Goal: Check status

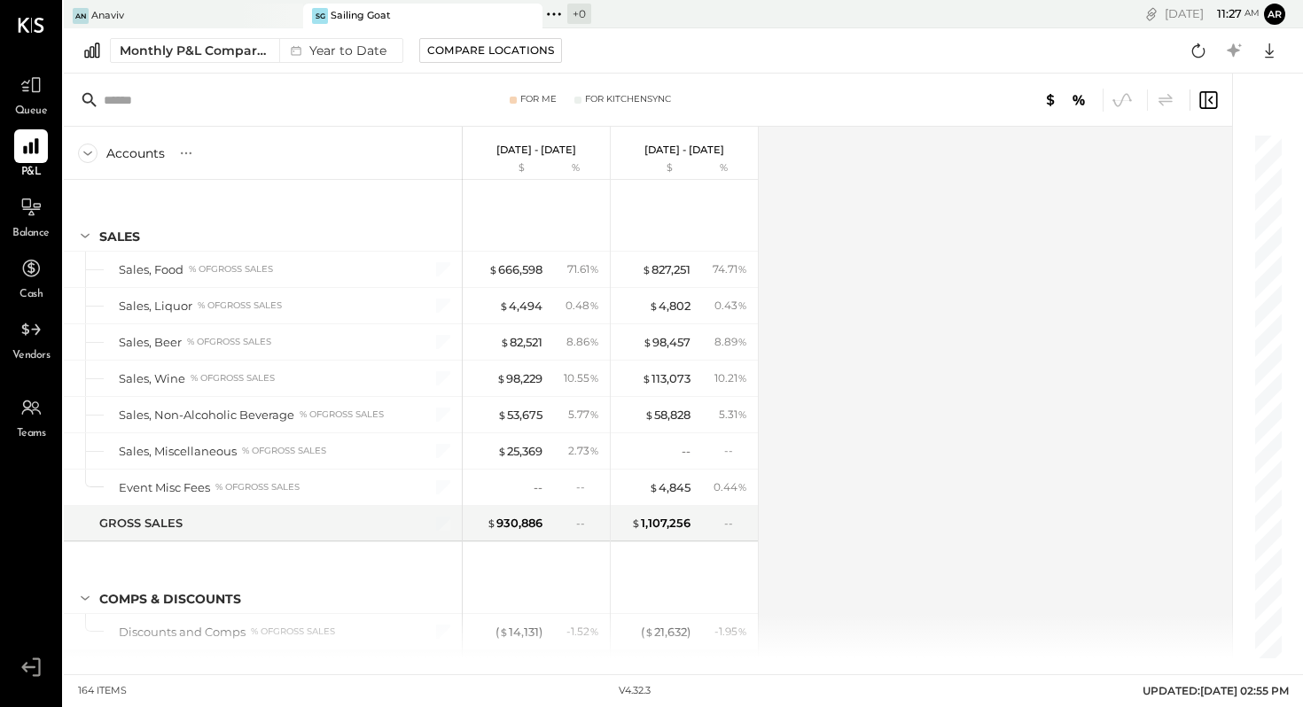
scroll to position [4758, 0]
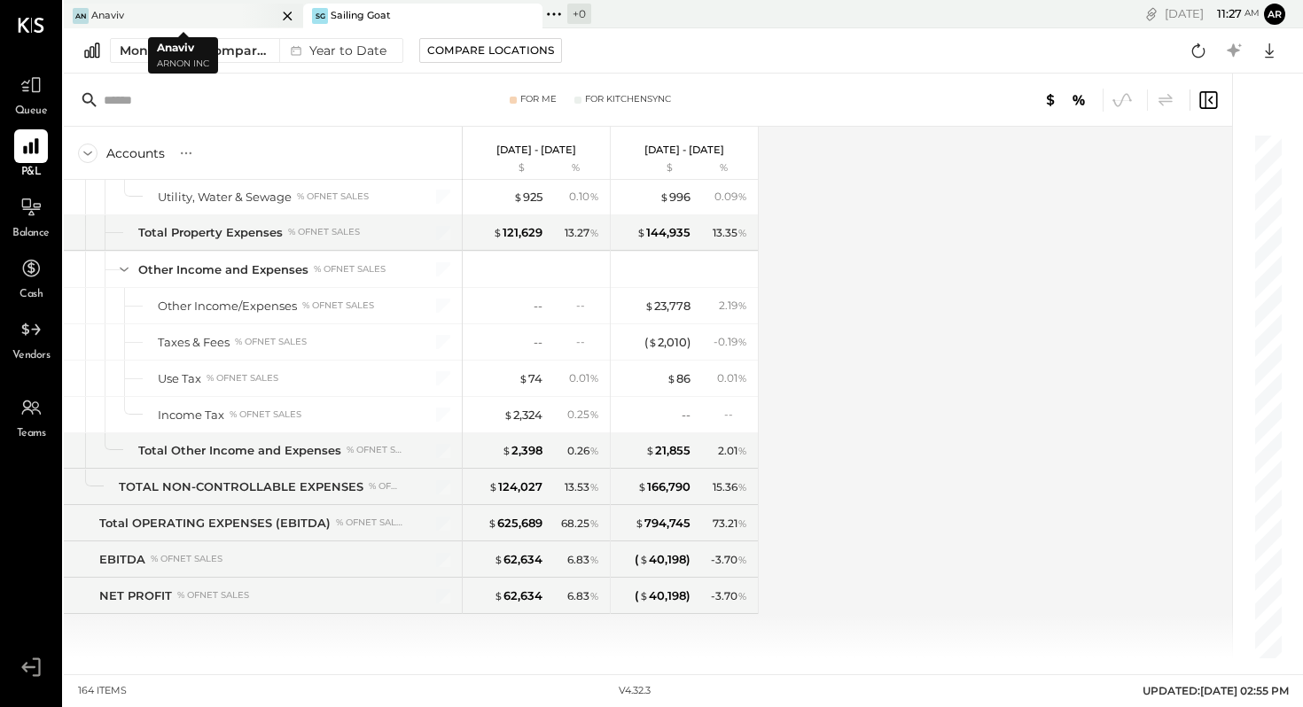
click at [185, 11] on div "An Anaviv" at bounding box center [170, 16] width 213 height 16
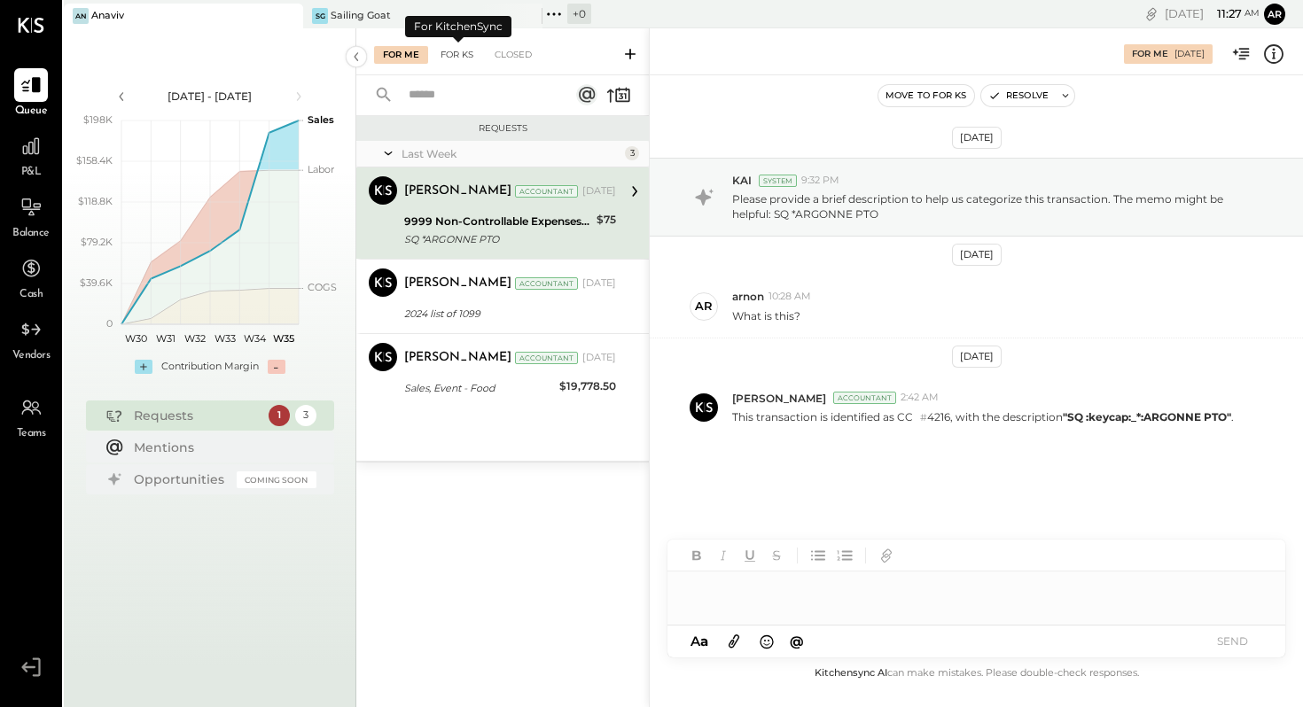
click at [444, 50] on div "For KS" at bounding box center [457, 55] width 51 height 18
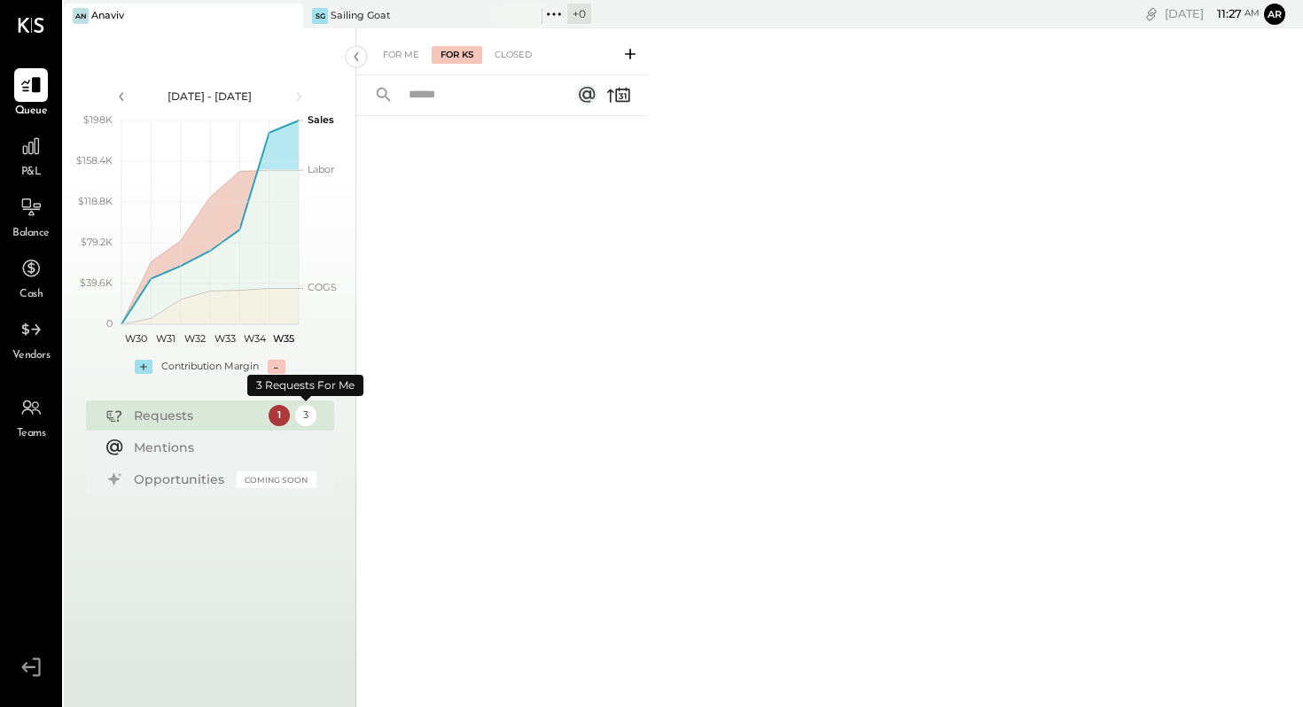
click at [309, 418] on div "3" at bounding box center [305, 415] width 21 height 21
click at [280, 414] on div "1" at bounding box center [279, 415] width 21 height 21
click at [400, 59] on div "For Me" at bounding box center [401, 55] width 54 height 18
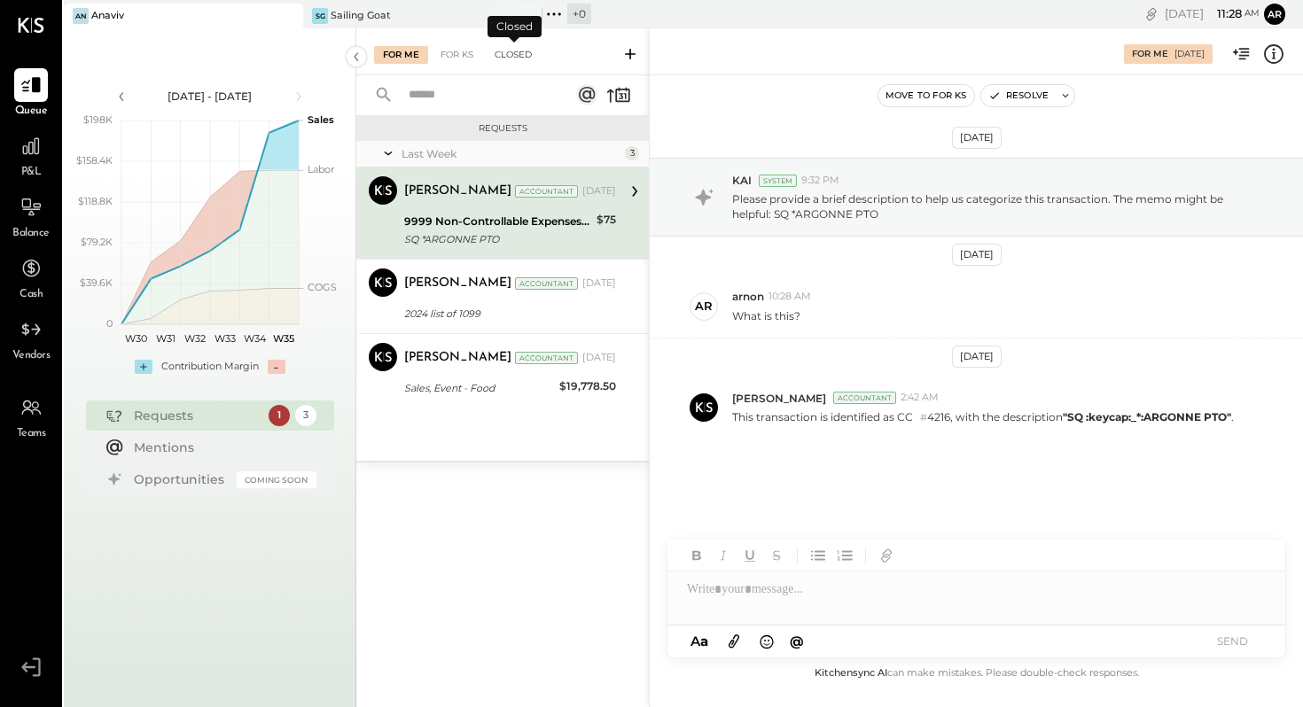
click at [513, 59] on div "Closed" at bounding box center [513, 55] width 55 height 18
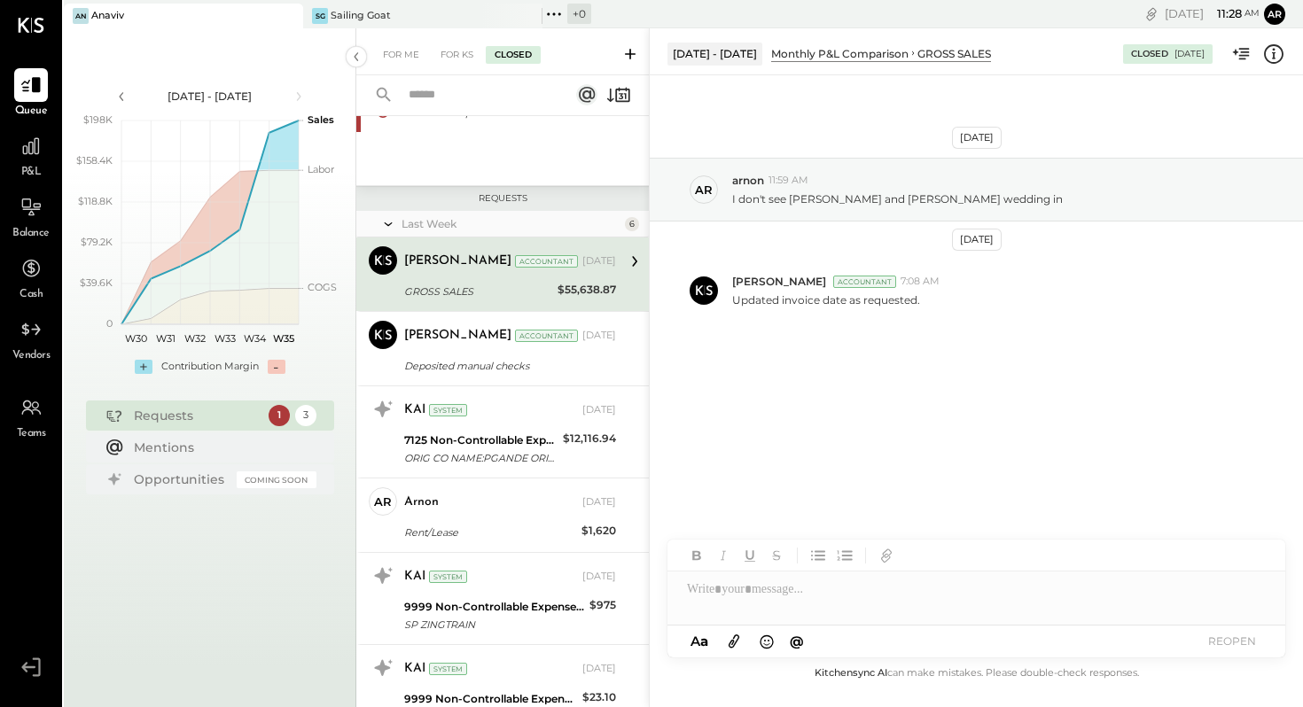
scroll to position [116, 0]
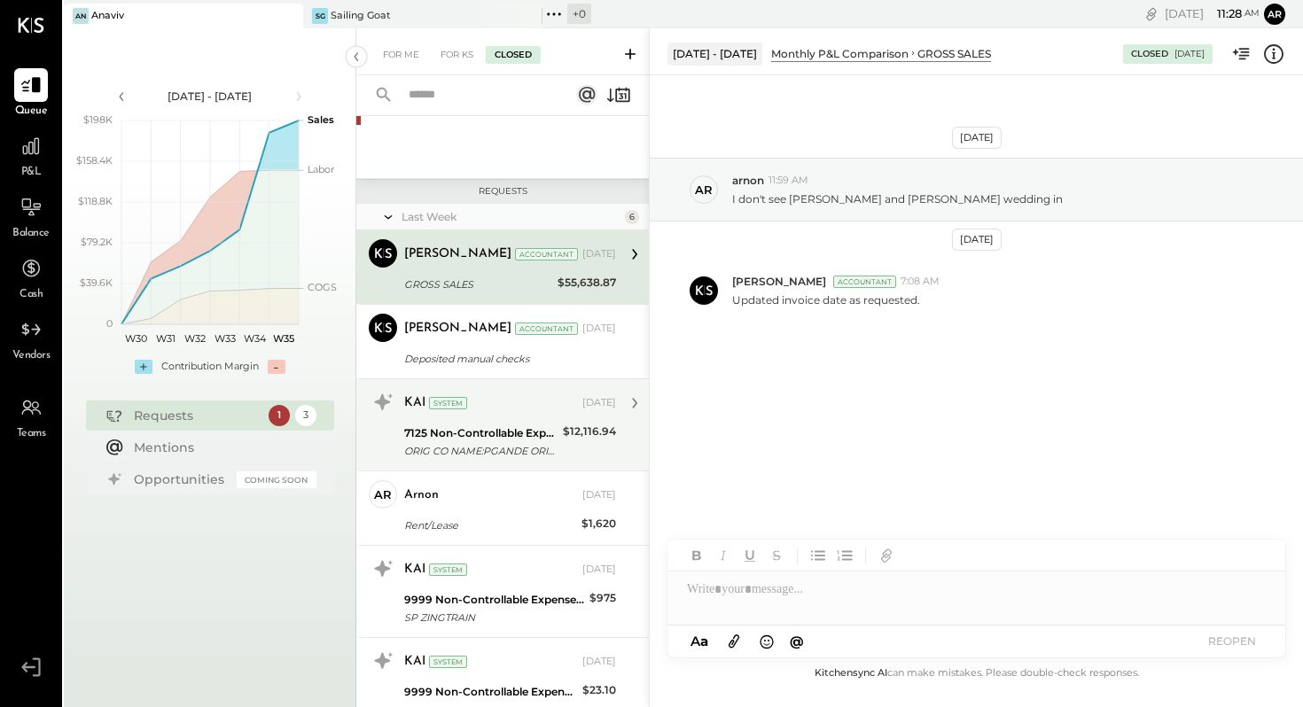
click at [503, 415] on div "KAI System [DATE]" at bounding box center [510, 403] width 212 height 25
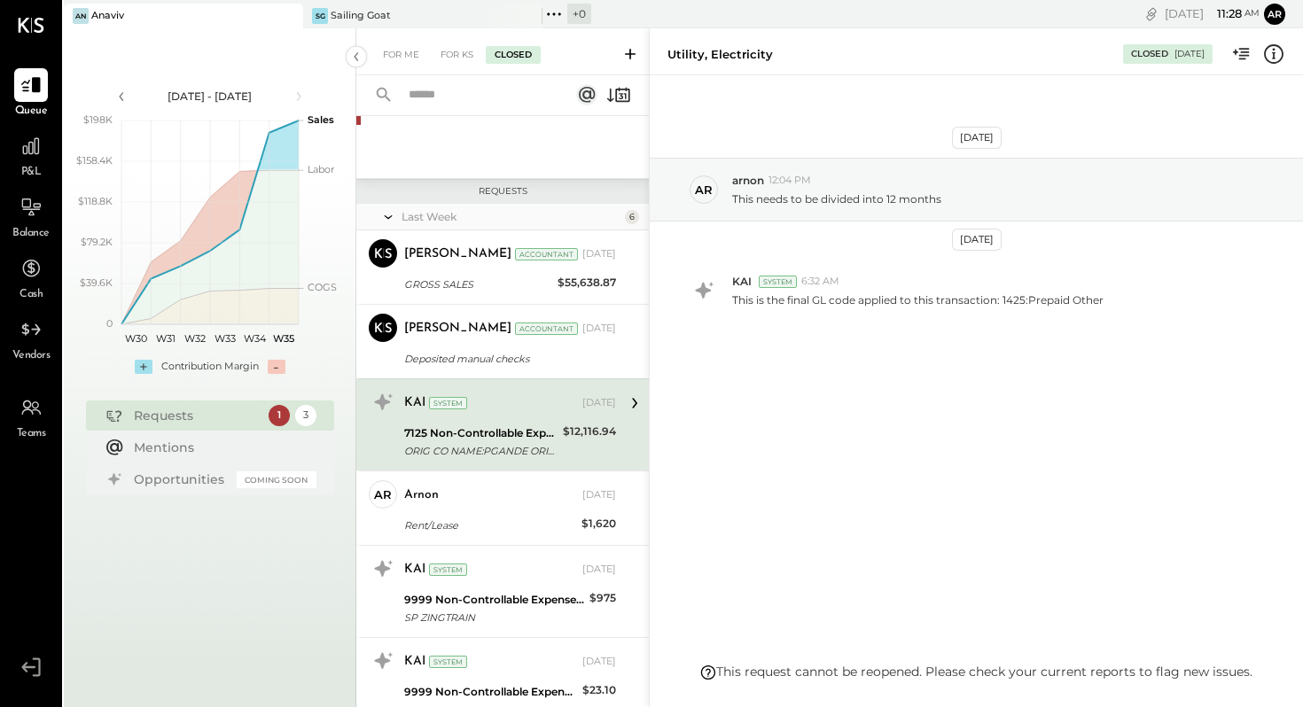
click at [823, 99] on div "[DATE] ar arnon 12:04 PM This needs to be divided into 12 months [DATE] KAI Sys…" at bounding box center [976, 369] width 653 height 588
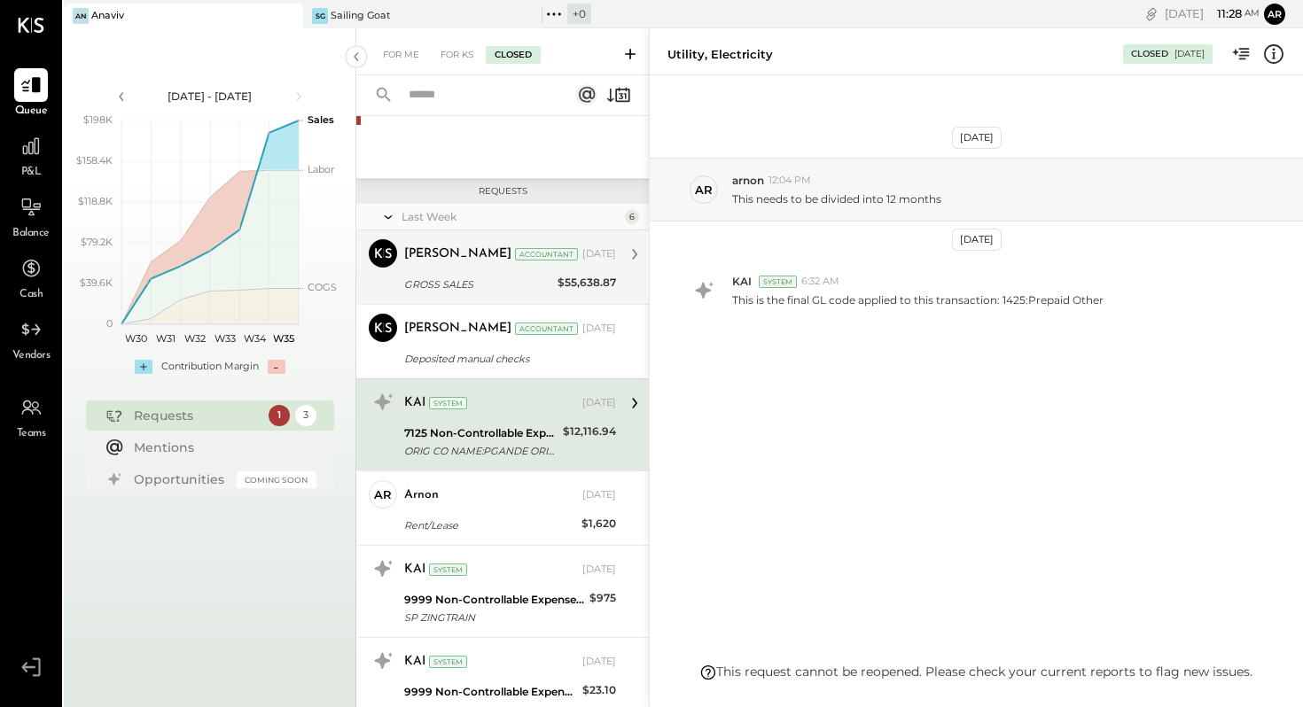
click at [503, 269] on div "[PERSON_NAME] Accountant [DATE] GROSS SALES $55,638.87 Updated invoice date as …" at bounding box center [510, 267] width 212 height 56
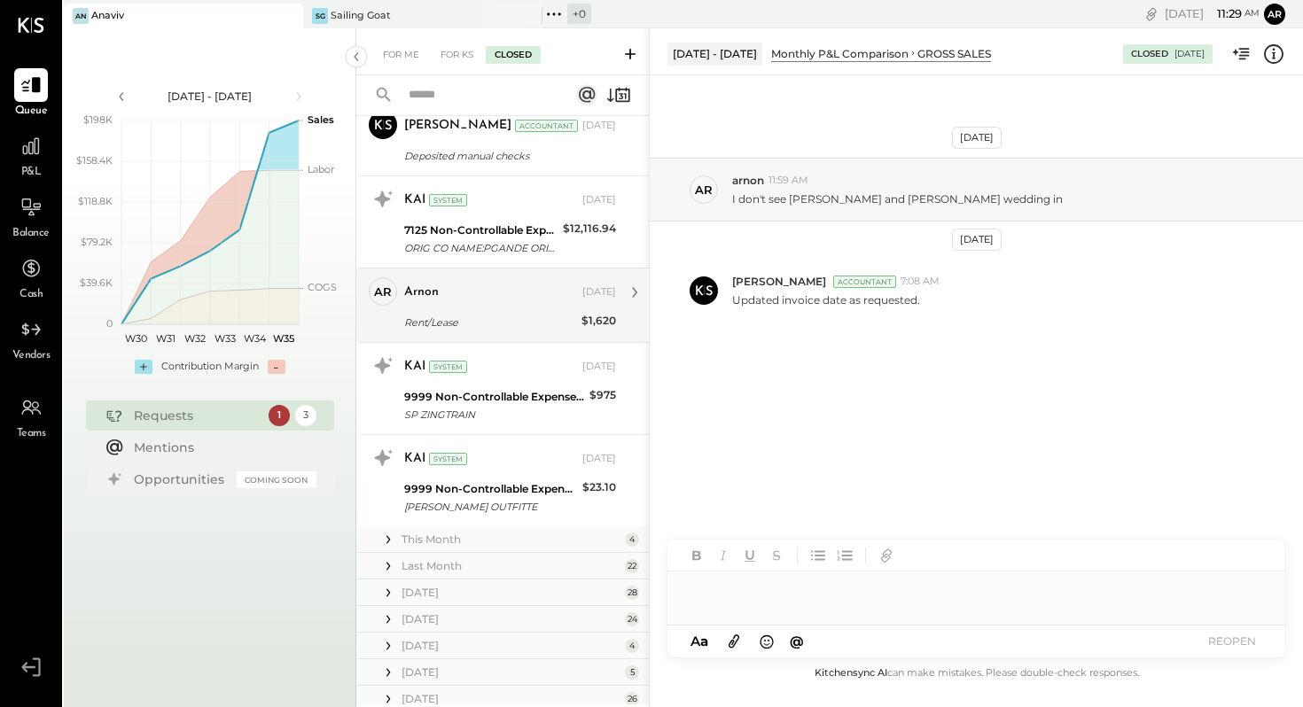
scroll to position [321, 0]
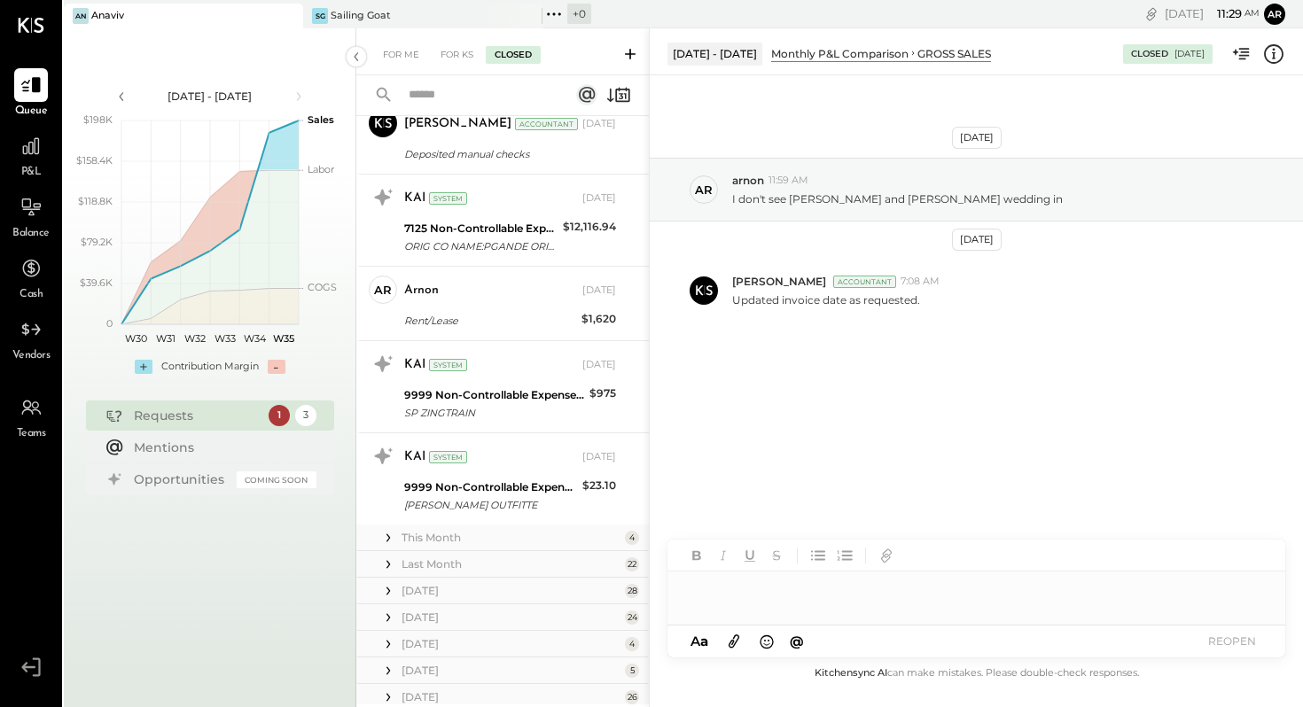
click at [480, 563] on div "Last Month" at bounding box center [511, 564] width 219 height 15
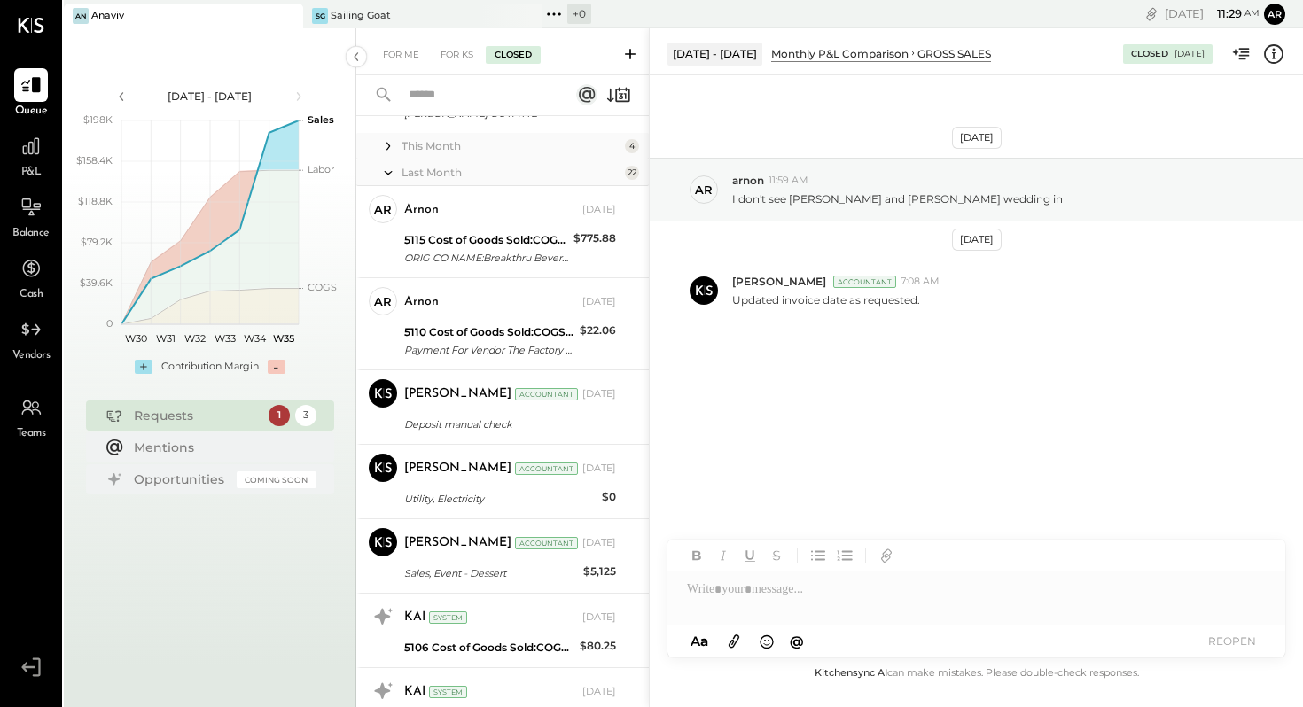
scroll to position [714, 0]
click at [503, 415] on div "Deposit manual check" at bounding box center [507, 424] width 207 height 18
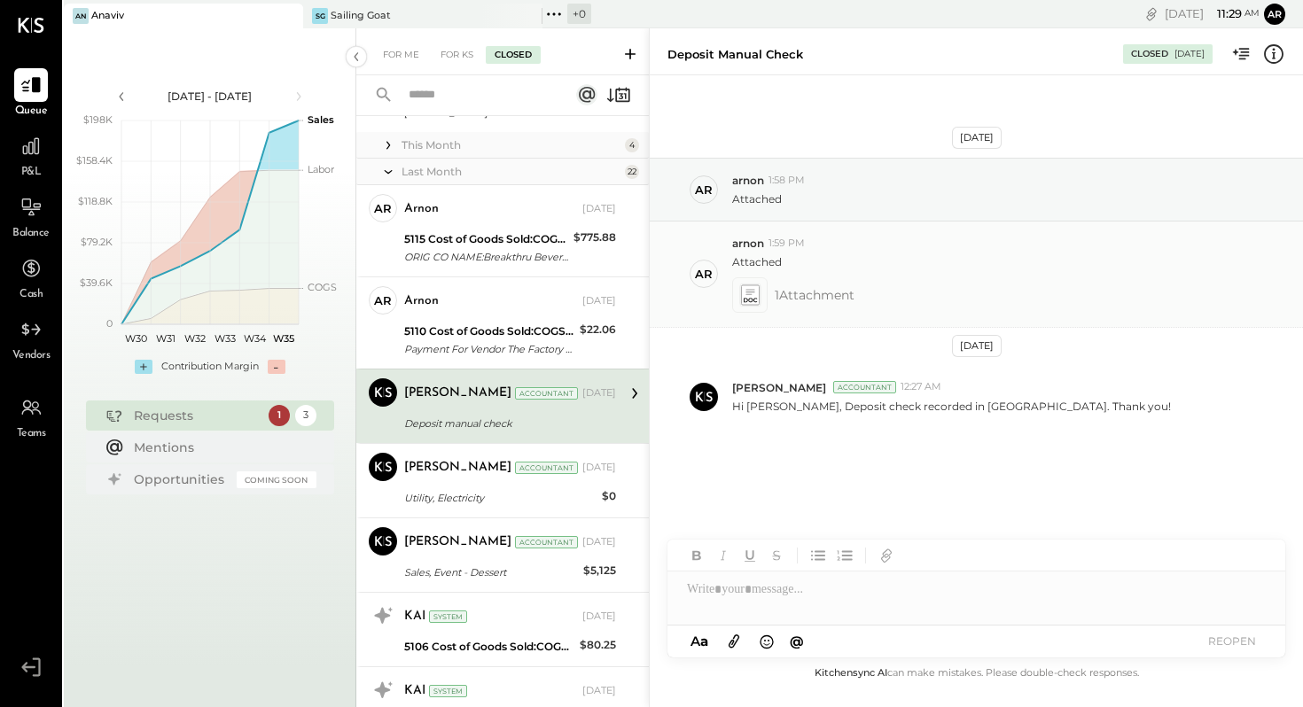
click at [747, 291] on icon at bounding box center [749, 295] width 19 height 20
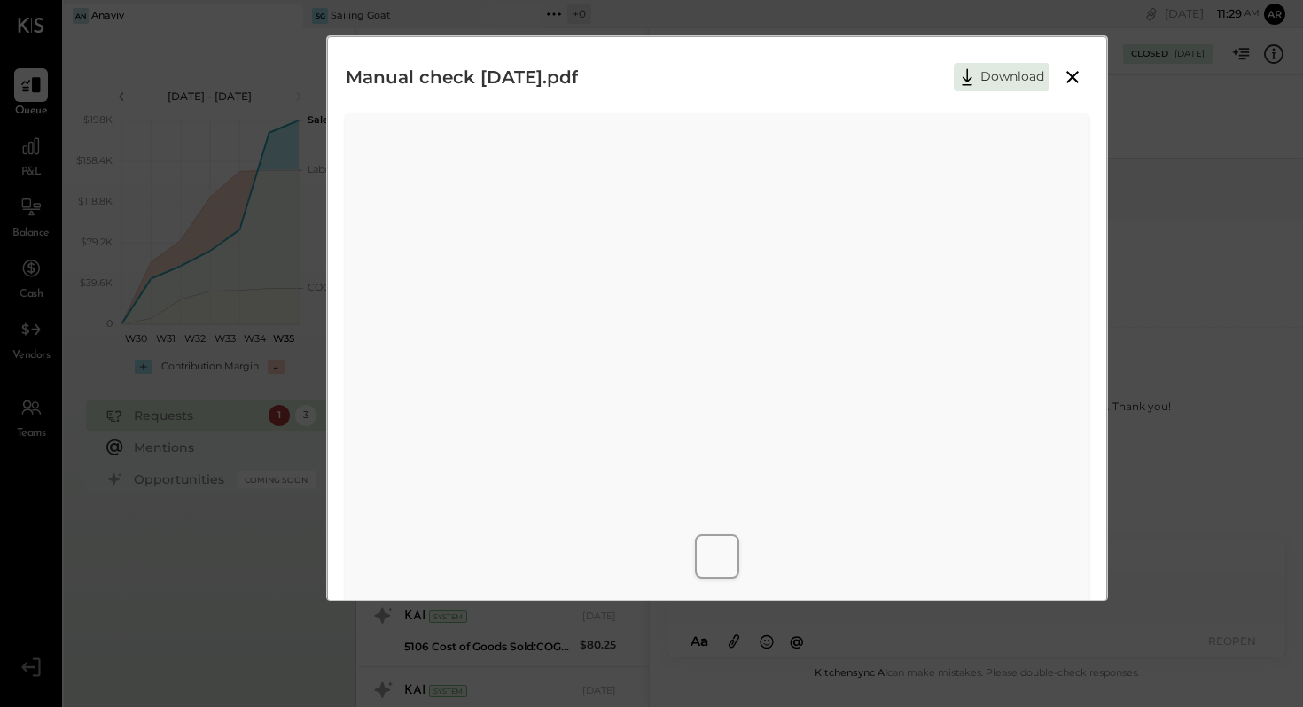
click at [1070, 74] on icon at bounding box center [1072, 76] width 21 height 21
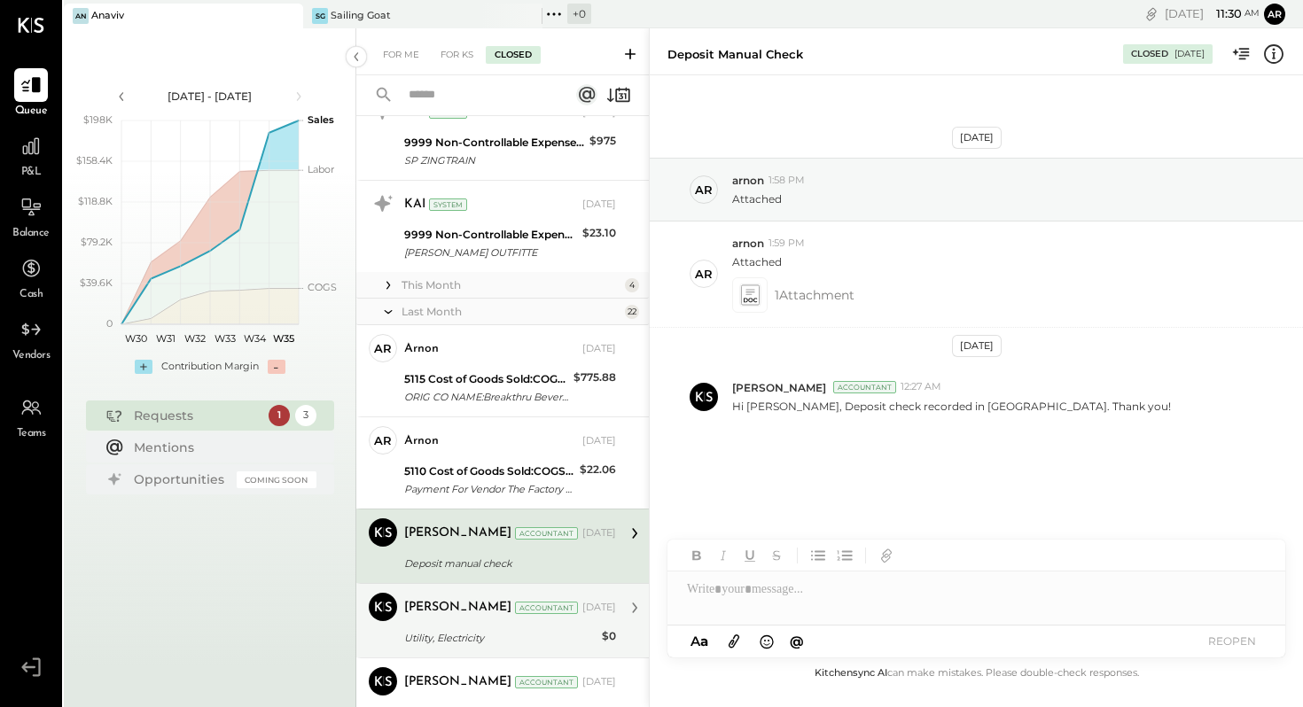
scroll to position [575, 0]
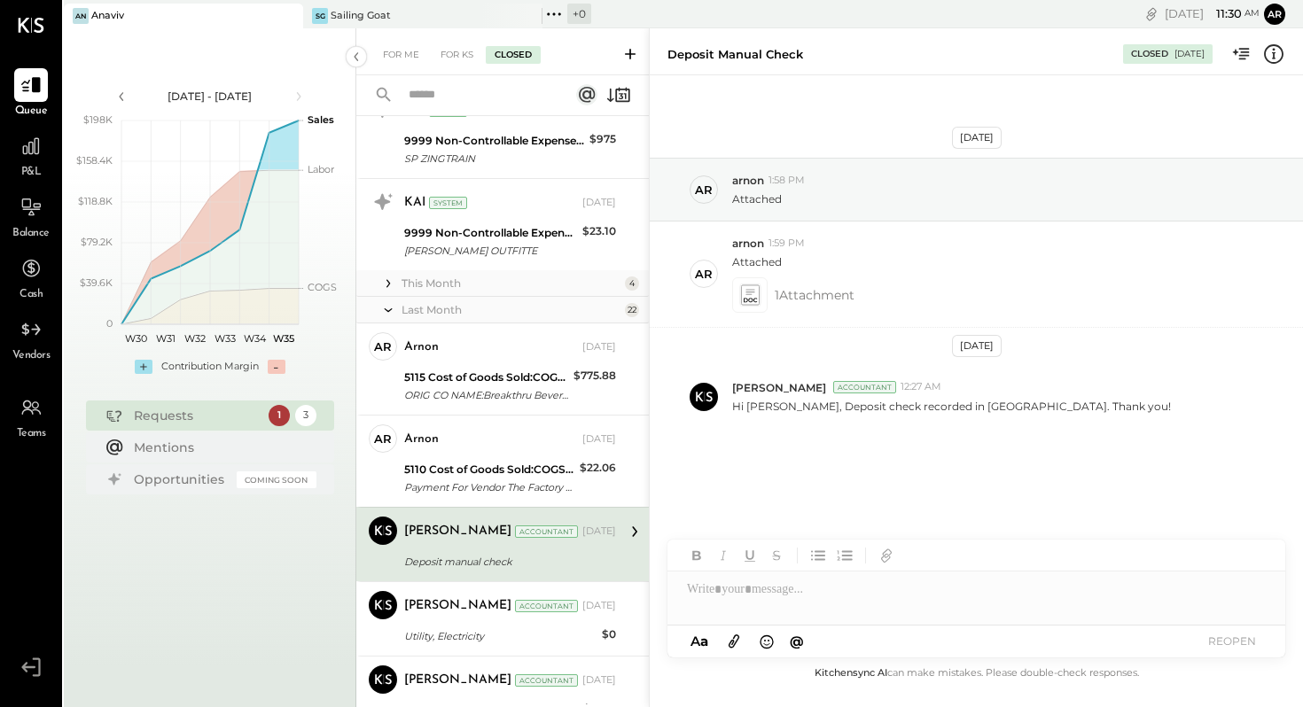
click at [500, 283] on div "This Month" at bounding box center [511, 283] width 219 height 15
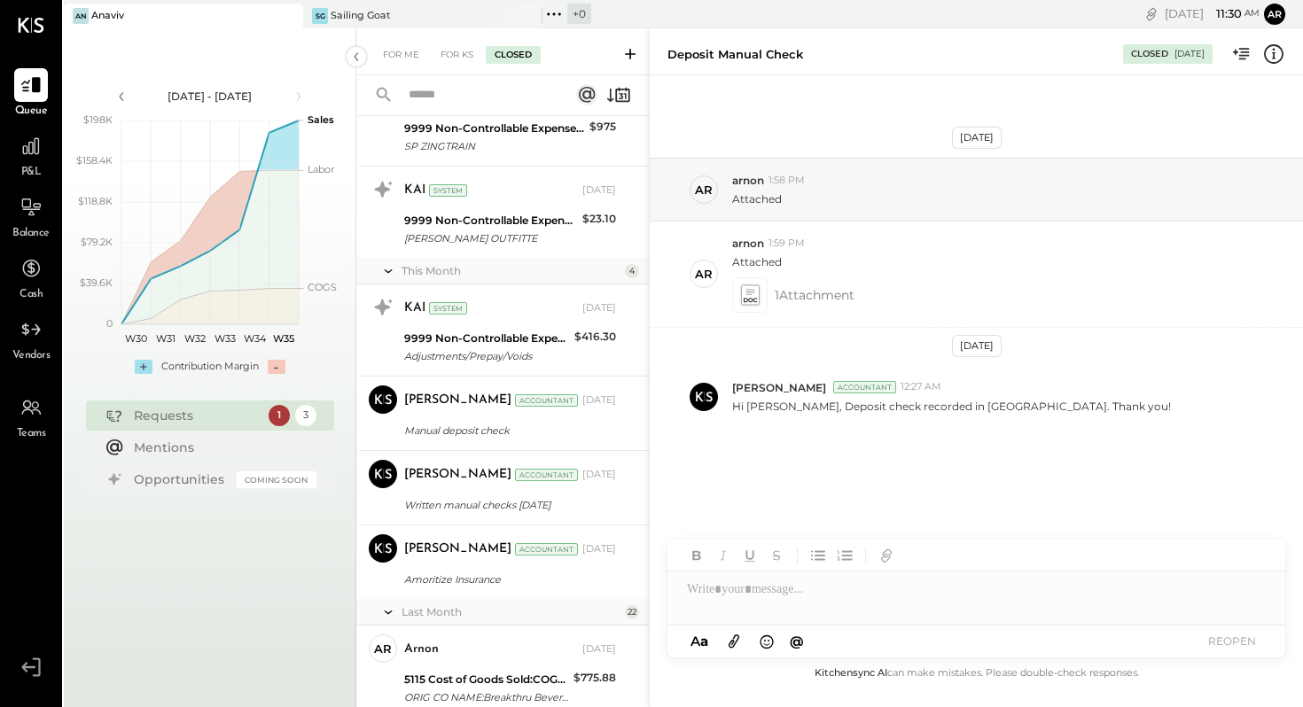
scroll to position [589, 0]
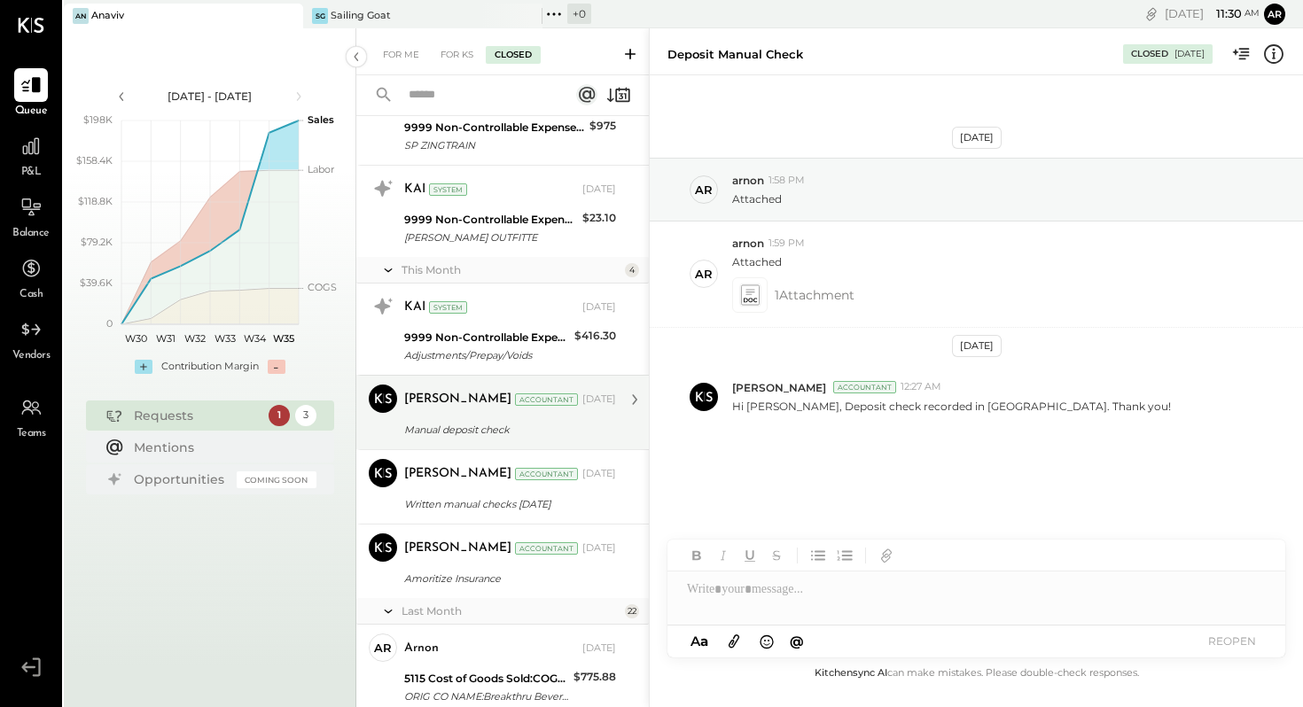
click at [475, 424] on div "Manual deposit check" at bounding box center [507, 430] width 207 height 18
